Goal: Task Accomplishment & Management: Use online tool/utility

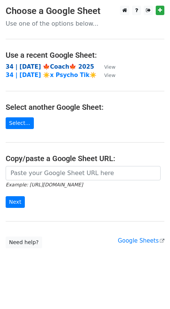
click at [37, 65] on strong "34 | [DATE] 🍁Coach🍁 2025" at bounding box center [50, 66] width 89 height 7
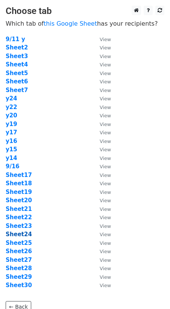
click at [23, 234] on strong "Sheet24" at bounding box center [19, 234] width 26 height 7
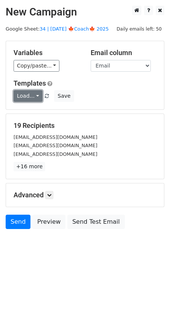
click at [33, 96] on link "Load..." at bounding box center [28, 96] width 29 height 12
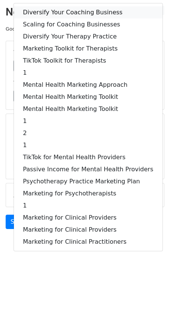
click at [58, 12] on link "Diversify Your Coaching Business" at bounding box center [88, 12] width 149 height 12
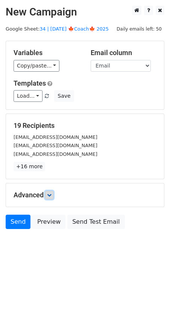
click at [49, 196] on icon at bounding box center [49, 194] width 5 height 5
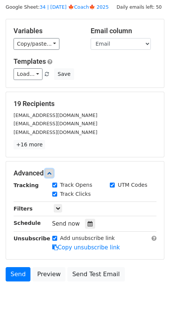
scroll to position [23, 0]
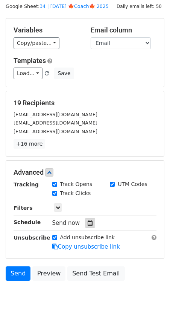
click at [88, 223] on icon at bounding box center [90, 222] width 5 height 5
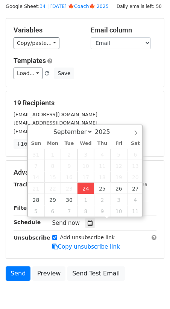
type input "2025-09-24 13:22"
type input "01"
type input "22"
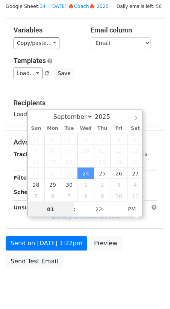
scroll to position [0, 0]
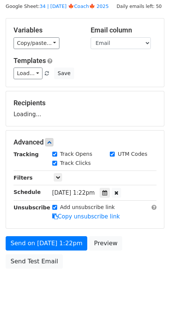
click at [70, 87] on form "Variables Copy/paste... {{Name}} {{Email}} Email column Name Email Templates Lo…" at bounding box center [85, 145] width 159 height 254
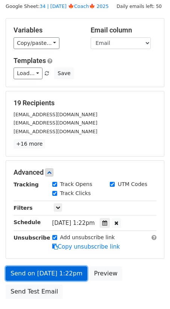
click at [36, 275] on link "Send on Sep 24 at 1:22pm" at bounding box center [47, 273] width 82 height 14
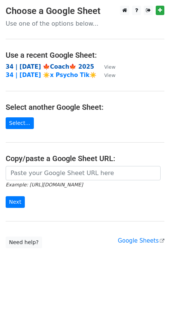
click at [63, 65] on strong "34 | [DATE] 🍁Coach🍁 2025" at bounding box center [50, 66] width 89 height 7
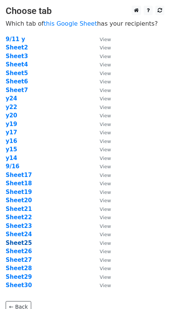
click at [17, 240] on strong "Sheet25" at bounding box center [19, 242] width 26 height 7
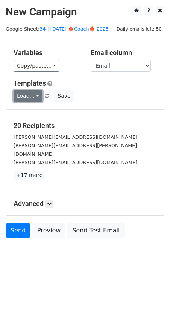
click at [20, 98] on link "Load..." at bounding box center [28, 96] width 29 height 12
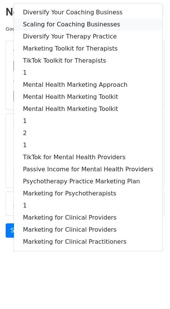
click at [78, 21] on link "Scaling for Coaching Businesses" at bounding box center [88, 24] width 149 height 12
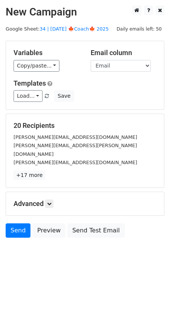
click at [55, 199] on h5 "Advanced" at bounding box center [85, 203] width 143 height 8
click at [52, 201] on icon at bounding box center [49, 203] width 5 height 5
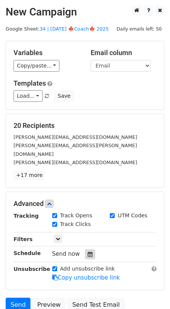
click at [88, 251] on icon at bounding box center [90, 253] width 5 height 5
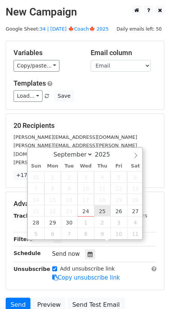
type input "[DATE] 12:00"
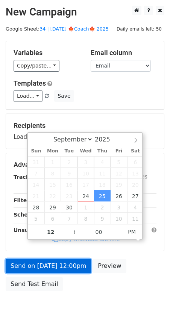
click at [64, 261] on link "Send on [DATE] 12:00pm" at bounding box center [49, 265] width 86 height 14
